Goal: Transaction & Acquisition: Purchase product/service

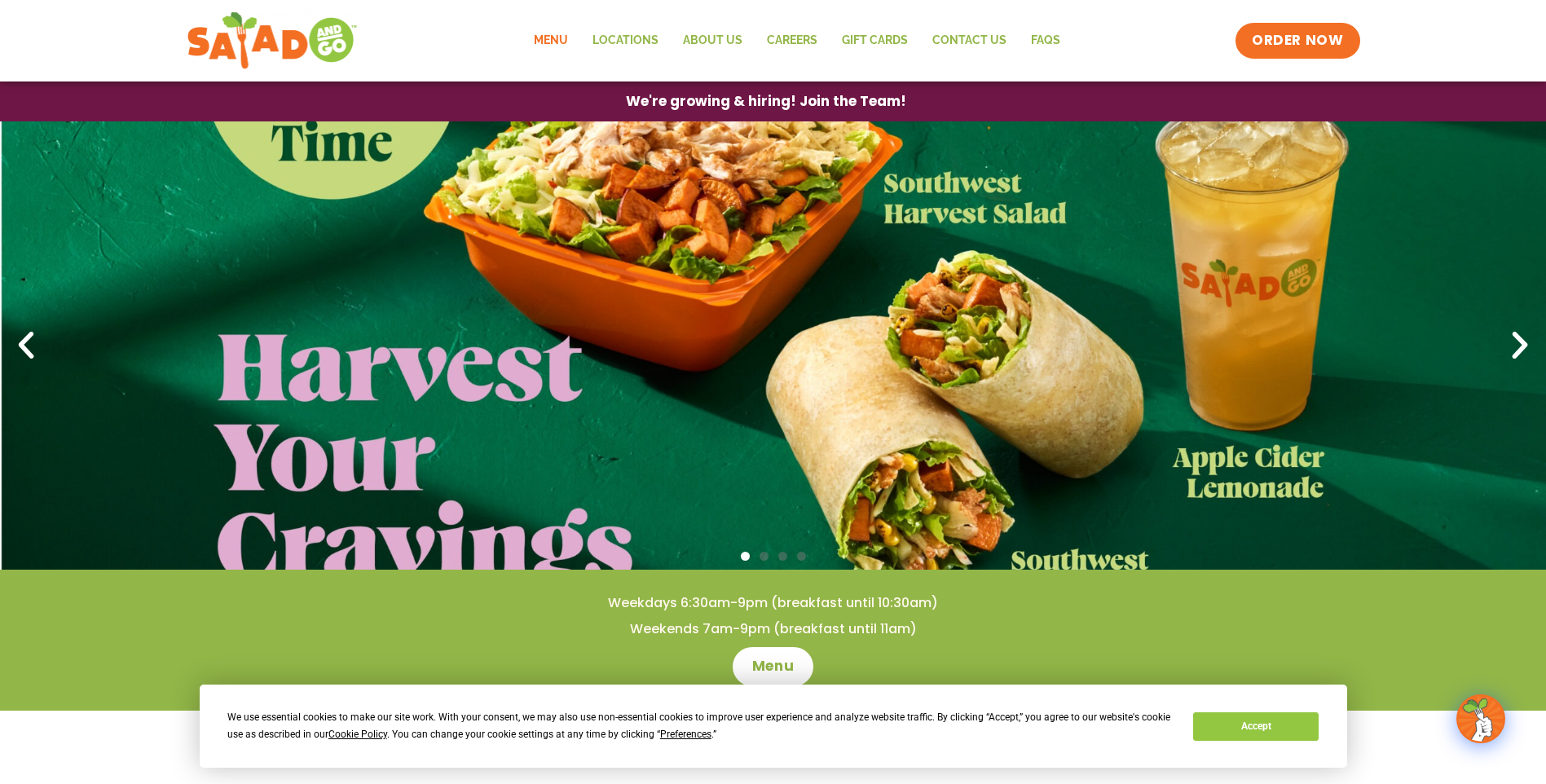
click at [566, 44] on link "Menu" at bounding box center [550, 41] width 58 height 38
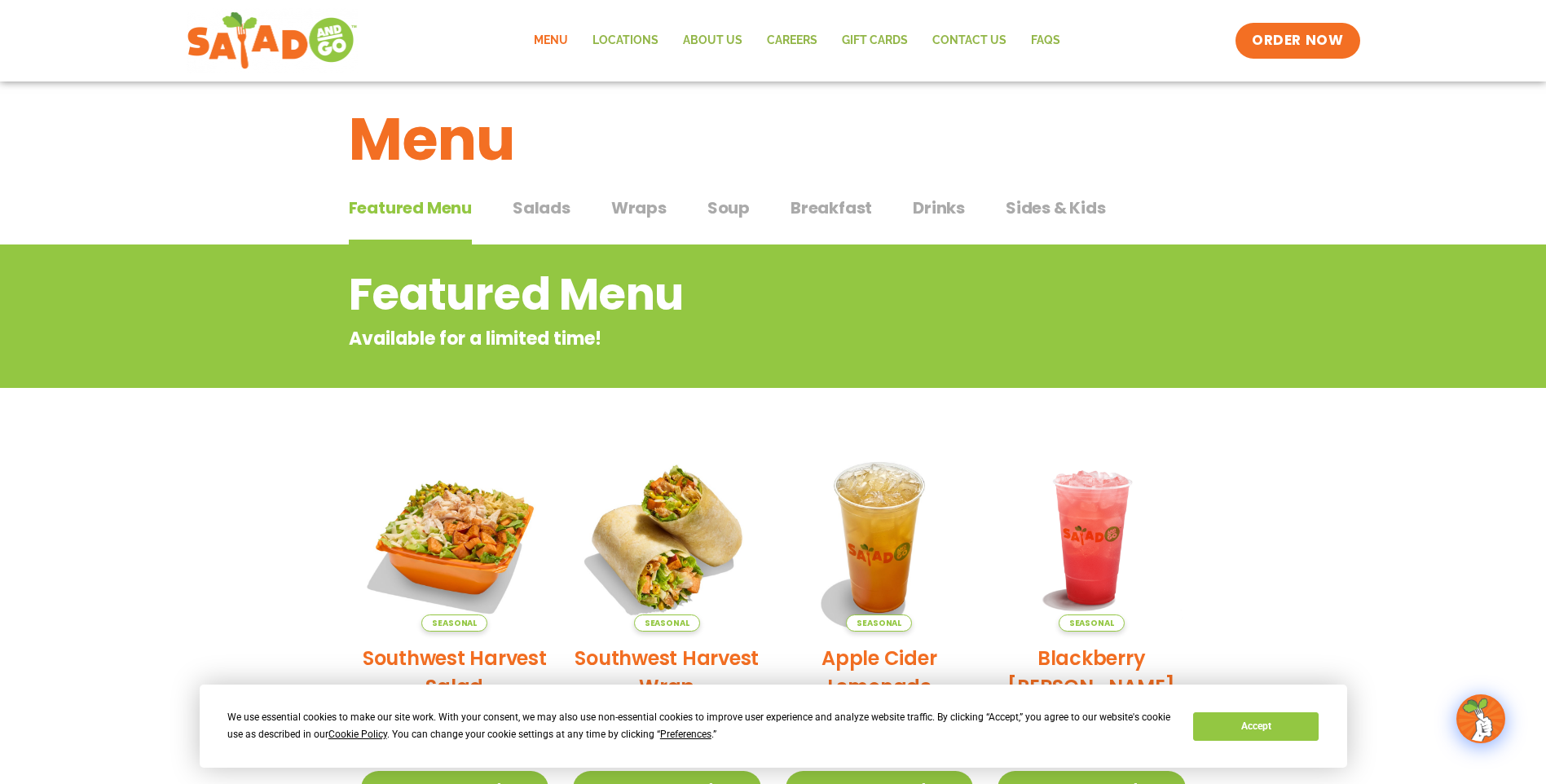
scroll to position [99, 0]
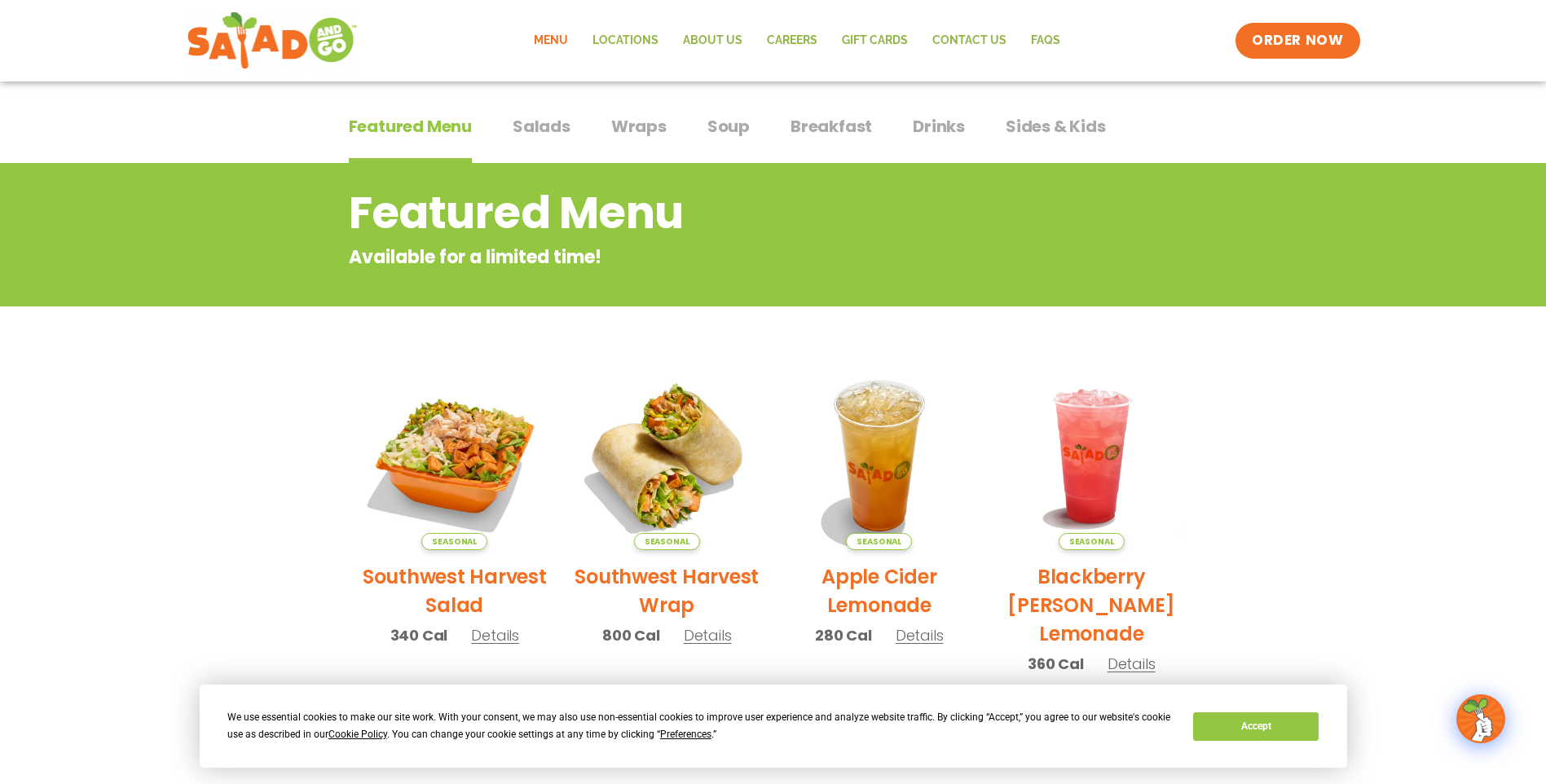
click at [635, 129] on span "Wraps" at bounding box center [639, 126] width 55 height 24
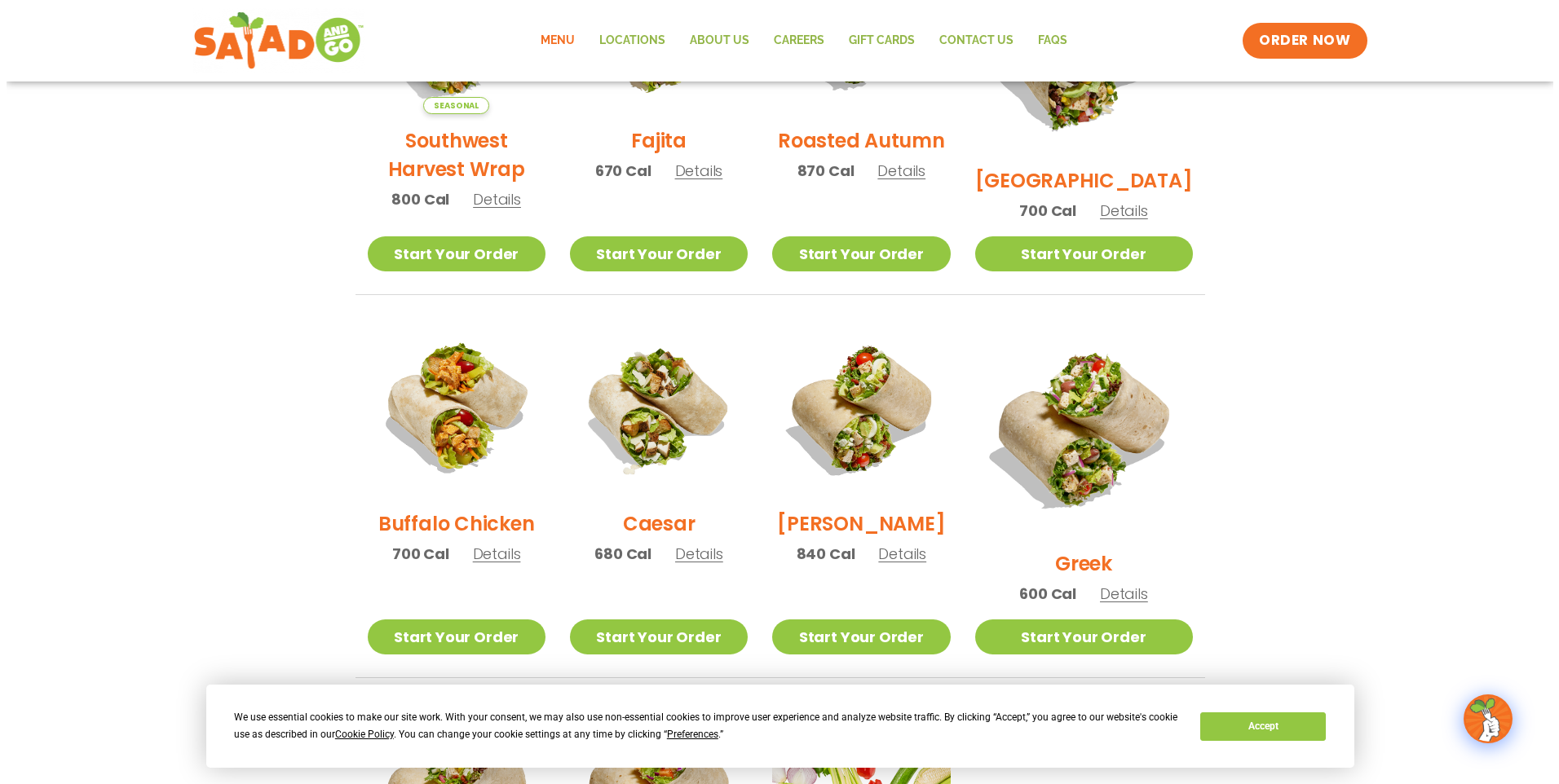
scroll to position [669, 0]
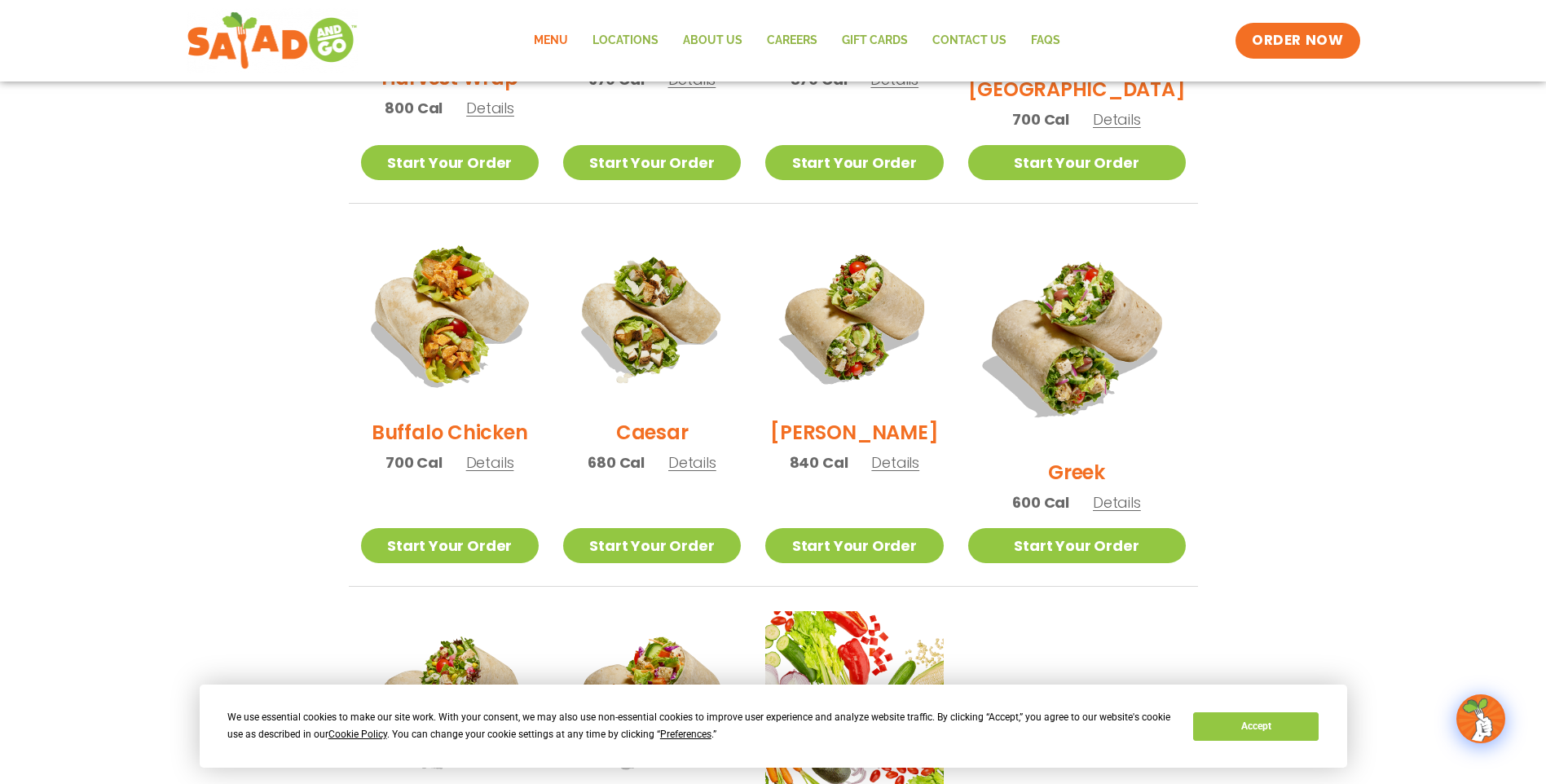
click at [477, 380] on img at bounding box center [449, 317] width 209 height 209
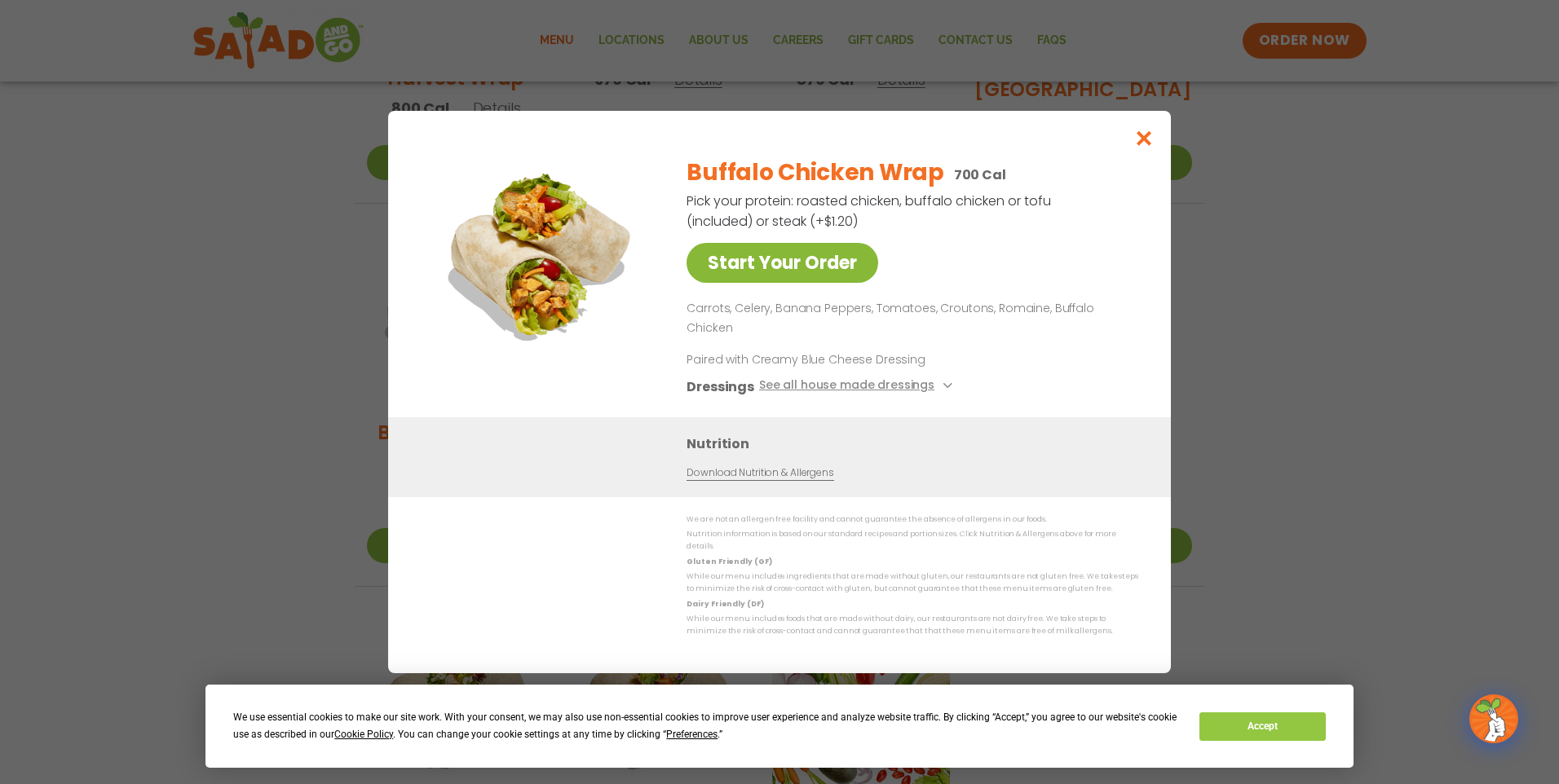
click at [848, 283] on link "Start Your Order" at bounding box center [781, 263] width 191 height 40
